Goal: Information Seeking & Learning: Learn about a topic

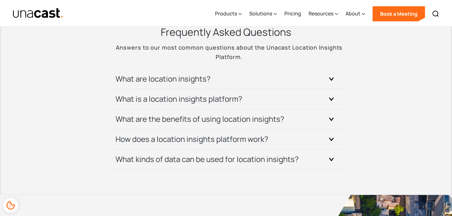
scroll to position [2220, 0]
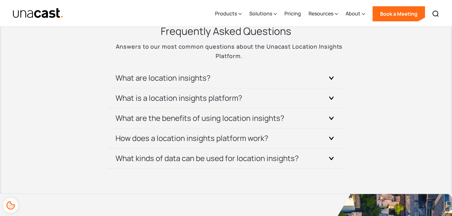
click at [46, 5] on div at bounding box center [38, 13] width 51 height 26
click at [45, 14] on img "home" at bounding box center [38, 13] width 51 height 11
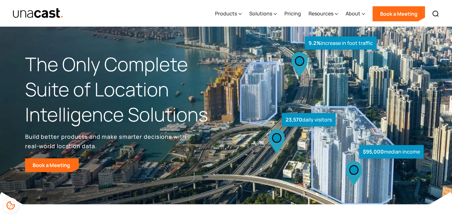
click at [237, 47] on img at bounding box center [226, 102] width 452 height 204
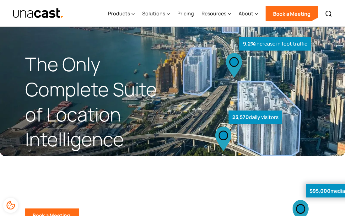
click at [291, 42] on div "9.2% increase in foot traffic" at bounding box center [275, 43] width 72 height 13
click at [292, 44] on div "9.2% increase in foot traffic" at bounding box center [275, 43] width 72 height 13
click at [293, 44] on div "9.2% increase in foot traffic" at bounding box center [275, 43] width 72 height 13
click at [290, 46] on div "9.2% increase in foot traffic" at bounding box center [275, 43] width 72 height 13
click at [285, 42] on div "9.2% increase in foot traffic" at bounding box center [275, 43] width 72 height 13
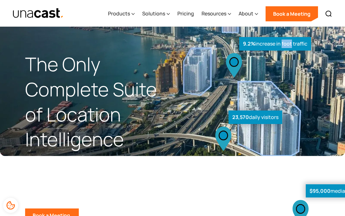
click at [285, 42] on div "9.2% increase in foot traffic" at bounding box center [275, 43] width 72 height 13
click at [305, 45] on div "9.2% increase in foot traffic" at bounding box center [275, 43] width 72 height 13
click at [308, 45] on div "9.2% increase in foot traffic" at bounding box center [275, 43] width 72 height 13
click at [324, 191] on strong "$95,000" at bounding box center [319, 190] width 21 height 7
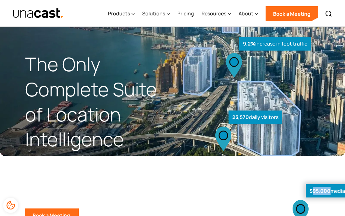
click at [324, 191] on strong "$95,000" at bounding box center [319, 190] width 21 height 7
click at [336, 187] on div "$95,000 median income" at bounding box center [338, 190] width 65 height 13
click at [337, 185] on div "$95,000 median income" at bounding box center [338, 190] width 65 height 13
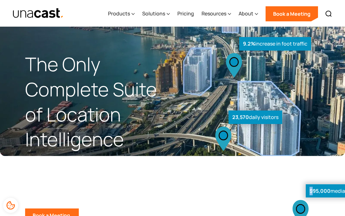
click at [337, 185] on div "$95,000 median income" at bounding box center [338, 190] width 65 height 13
click at [337, 187] on div "$95,000 median income" at bounding box center [338, 190] width 65 height 13
click at [335, 192] on div "$95,000 median income" at bounding box center [338, 190] width 65 height 13
click at [334, 194] on div "$95,000 median income" at bounding box center [338, 190] width 65 height 13
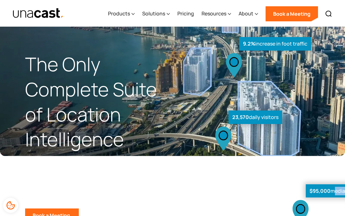
click at [334, 194] on div "$95,000 median income" at bounding box center [338, 190] width 65 height 13
click at [300, 207] on icon at bounding box center [300, 209] width 8 height 9
